Goal: Information Seeking & Learning: Learn about a topic

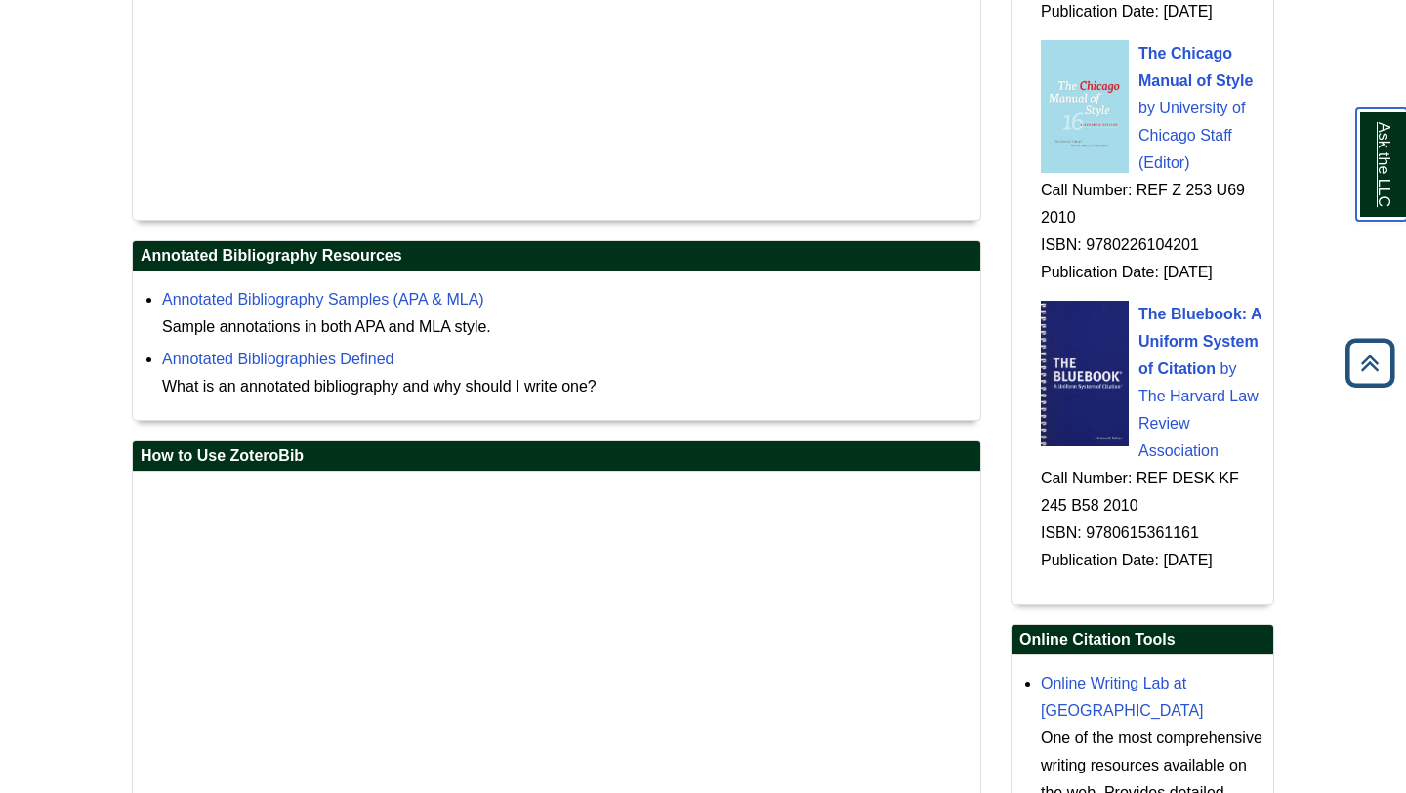
scroll to position [2594, 0]
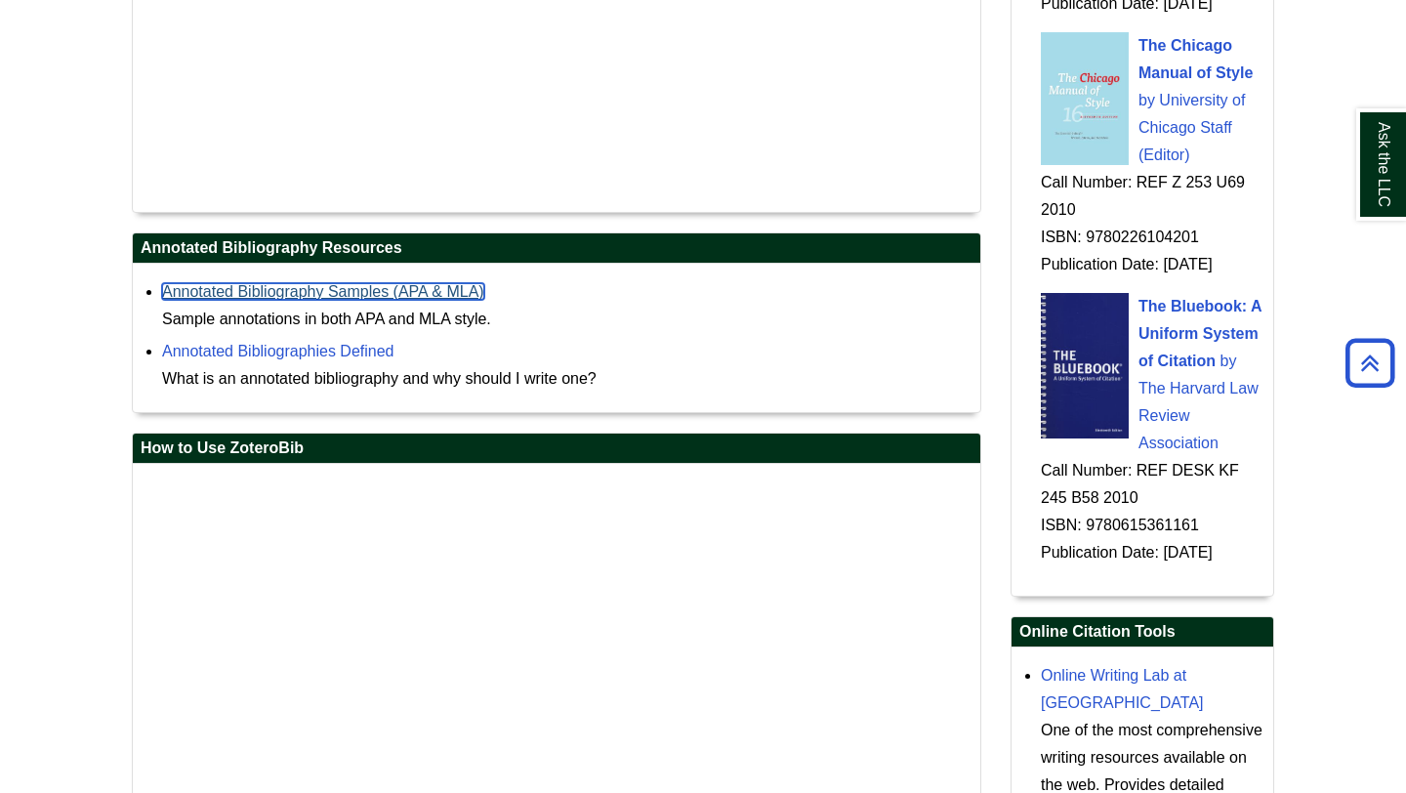
click at [405, 292] on link "Annotated Bibliography Samples (APA & MLA)" at bounding box center [323, 291] width 322 height 17
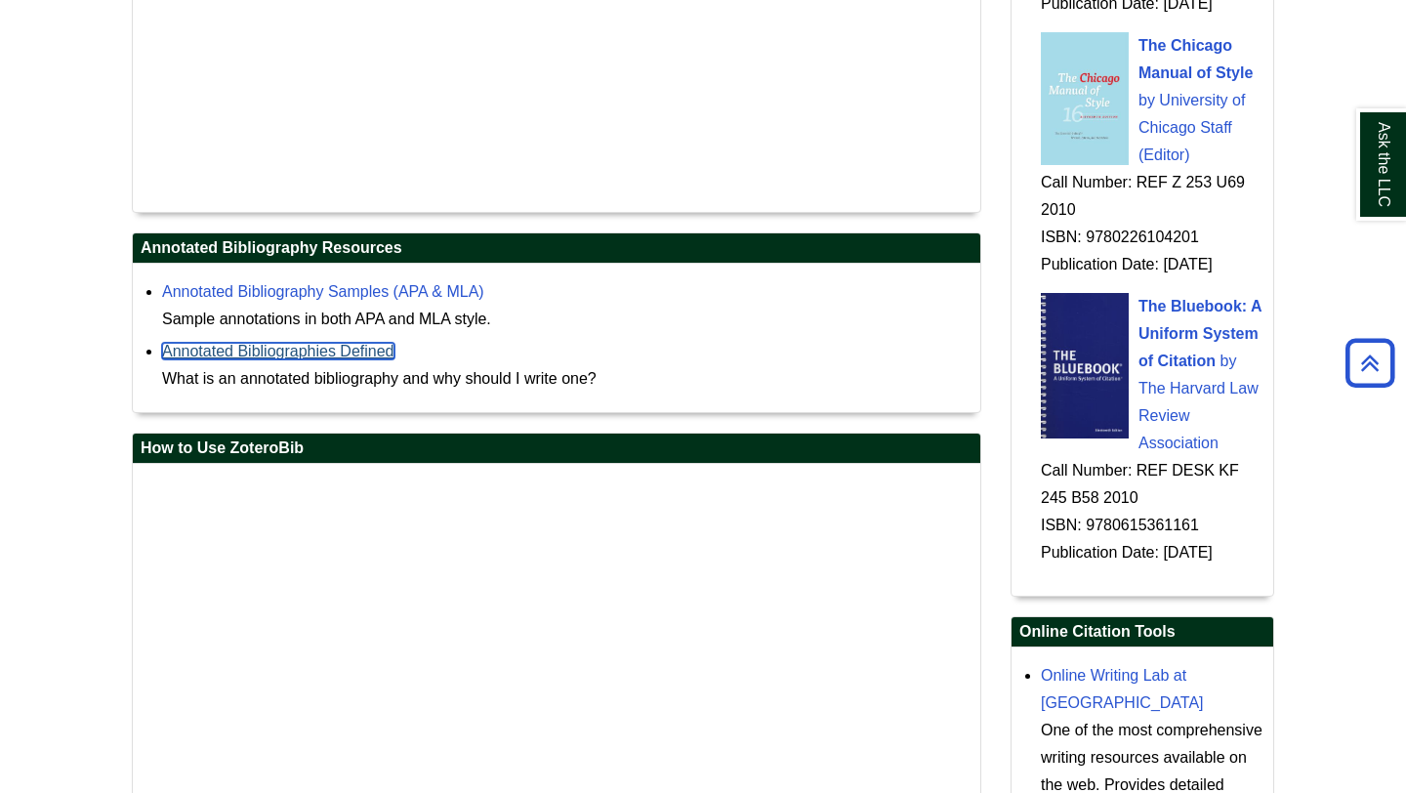
click at [358, 350] on link "Annotated Bibliographies Defined" at bounding box center [278, 351] width 232 height 17
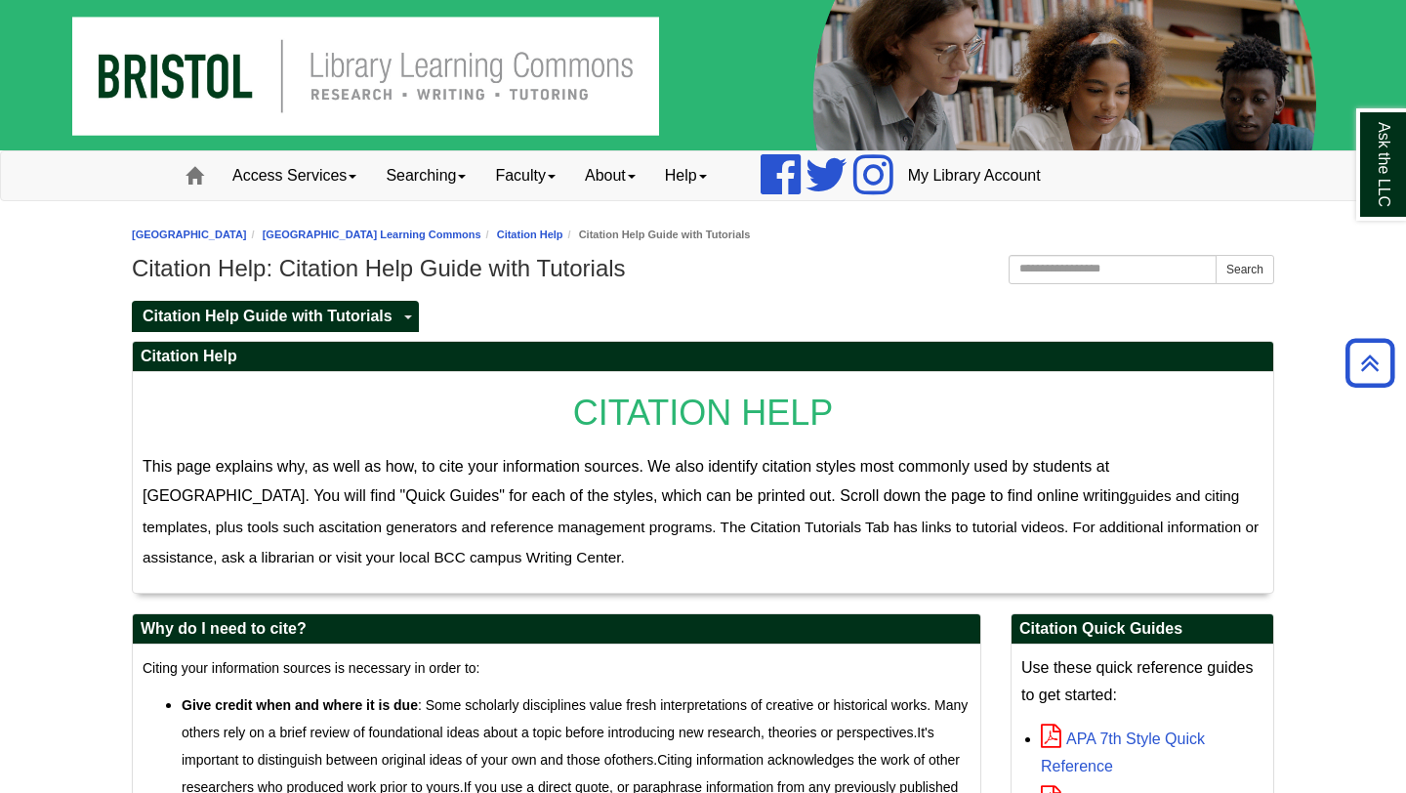
scroll to position [2652, 0]
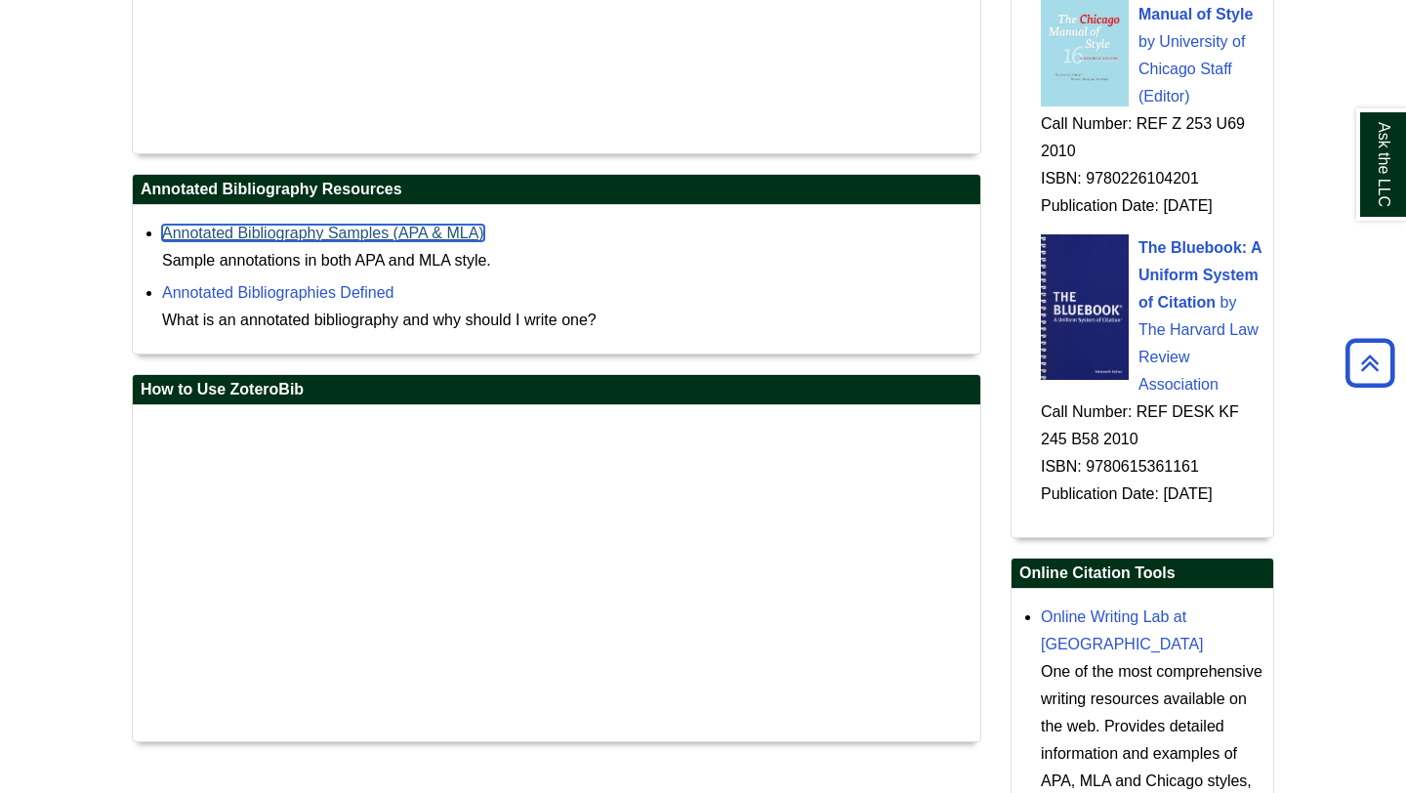
click at [308, 238] on link "Annotated Bibliography Samples (APA & MLA)" at bounding box center [323, 233] width 322 height 17
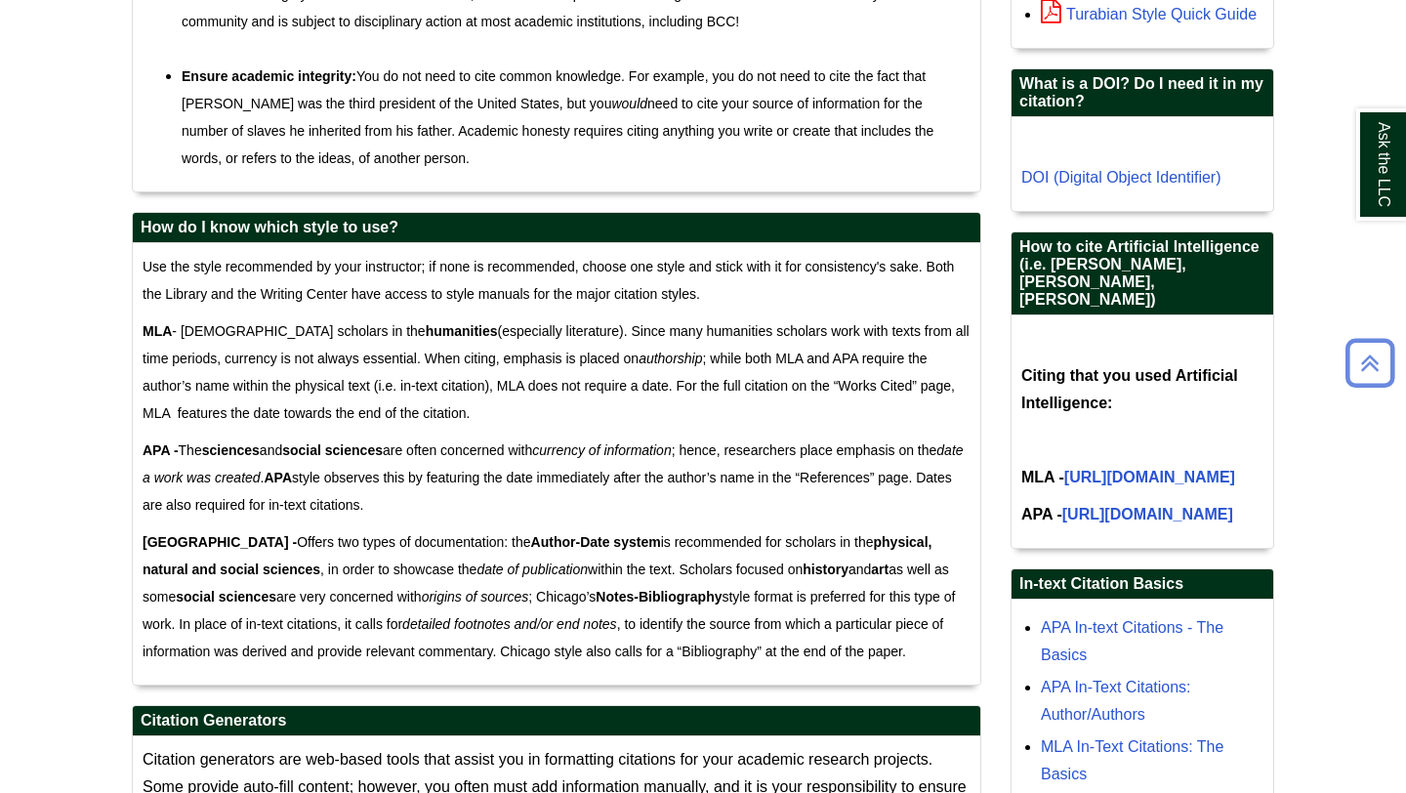
scroll to position [1100, 0]
